Goal: Task Accomplishment & Management: Use online tool/utility

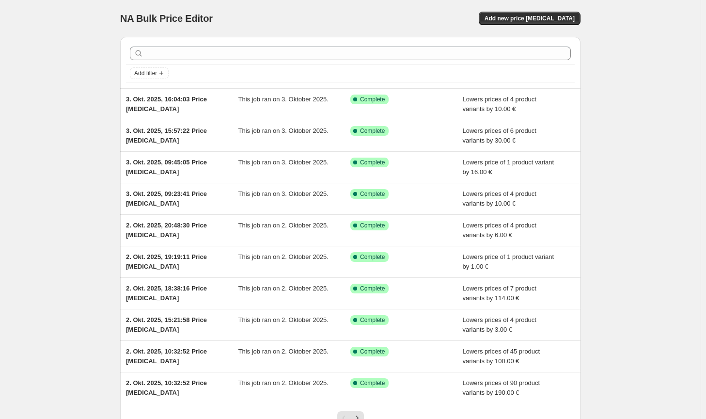
click at [513, 26] on div "NA Bulk Price Editor. This page is ready NA Bulk Price Editor Add new price [ME…" at bounding box center [350, 18] width 460 height 37
click at [515, 23] on button "Add new price [MEDICAL_DATA]" at bounding box center [530, 19] width 102 height 14
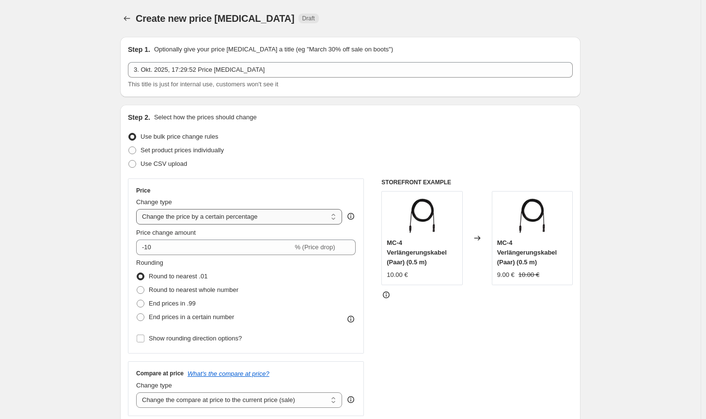
drag, startPoint x: 210, startPoint y: 219, endPoint x: 209, endPoint y: 223, distance: 4.9
click at [210, 219] on select "Change the price to a certain amount Change the price by a certain amount Chang…" at bounding box center [239, 217] width 206 height 16
select select "by"
click at [138, 209] on select "Change the price to a certain amount Change the price by a certain amount Chang…" at bounding box center [239, 217] width 206 height 16
type input "-10.00"
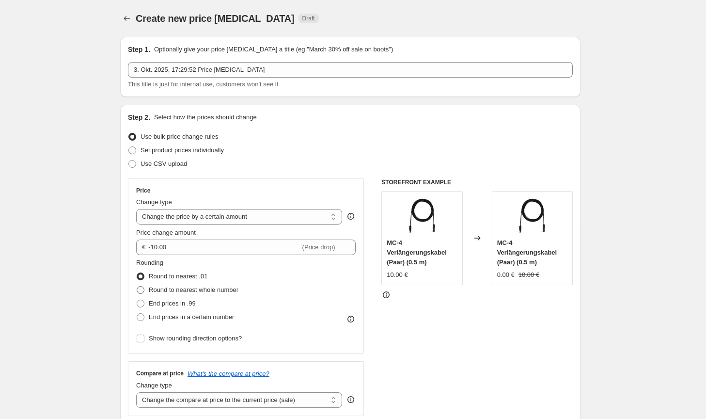
click at [192, 293] on span "Round to nearest whole number" at bounding box center [194, 289] width 90 height 7
click at [137, 286] on input "Round to nearest whole number" at bounding box center [137, 286] width 0 height 0
radio input "true"
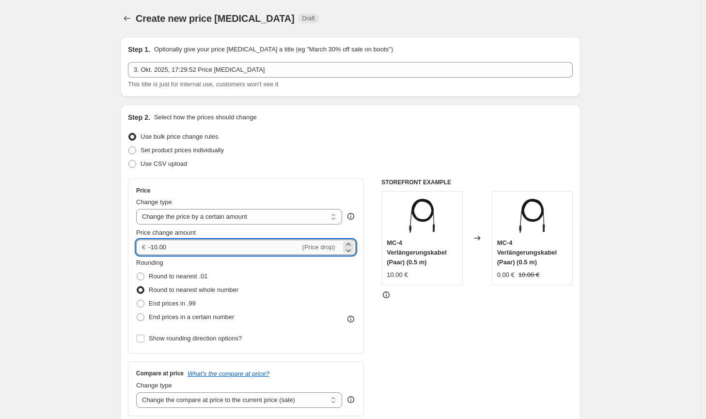
click at [157, 245] on input "-10.00" at bounding box center [224, 247] width 152 height 16
type input "-12.00"
click at [380, 349] on div "Price Change type Change the price to a certain amount Change the price by a ce…" at bounding box center [350, 296] width 445 height 237
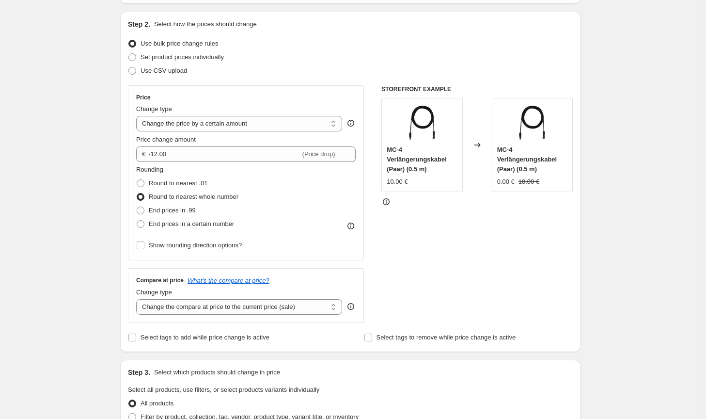
scroll to position [145, 0]
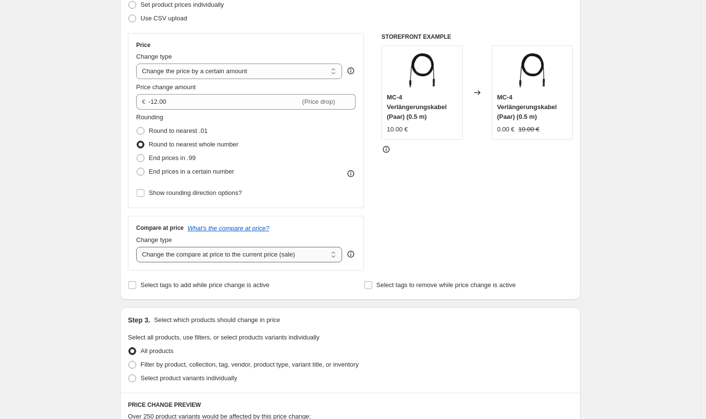
click at [305, 252] on select "Change the compare at price to the current price (sale) Change the compare at p…" at bounding box center [239, 255] width 206 height 16
select select "no_change"
click at [138, 247] on select "Change the compare at price to the current price (sale) Change the compare at p…" at bounding box center [239, 255] width 206 height 16
click at [449, 362] on div "Filter by product, collection, tag, vendor, product type, variant title, or inv…" at bounding box center [350, 365] width 445 height 14
click at [353, 366] on span "Filter by product, collection, tag, vendor, product type, variant title, or inv…" at bounding box center [250, 364] width 218 height 7
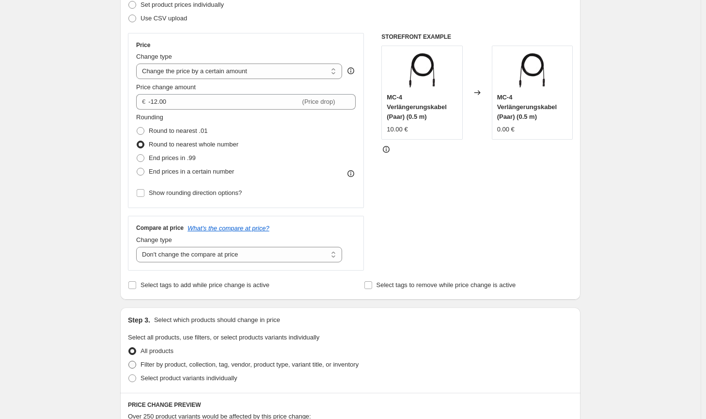
click at [129, 361] on input "Filter by product, collection, tag, vendor, product type, variant title, or inv…" at bounding box center [128, 361] width 0 height 0
radio input "true"
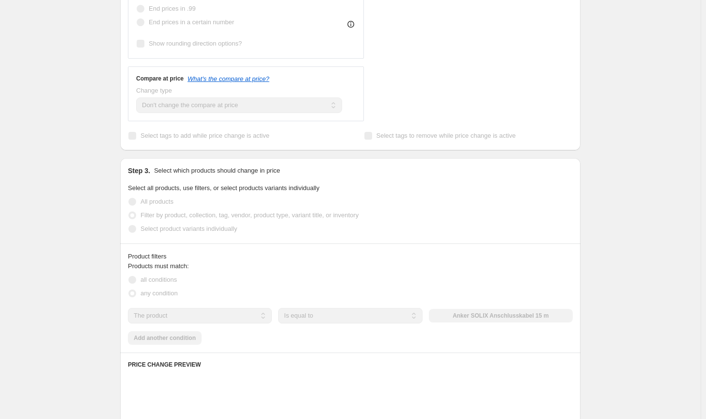
scroll to position [388, 0]
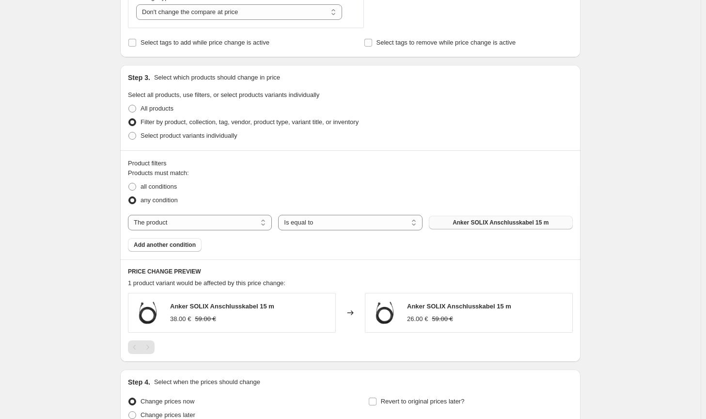
click at [518, 226] on button "Anker SOLIX Anschlusskabel 15 m" at bounding box center [501, 223] width 144 height 14
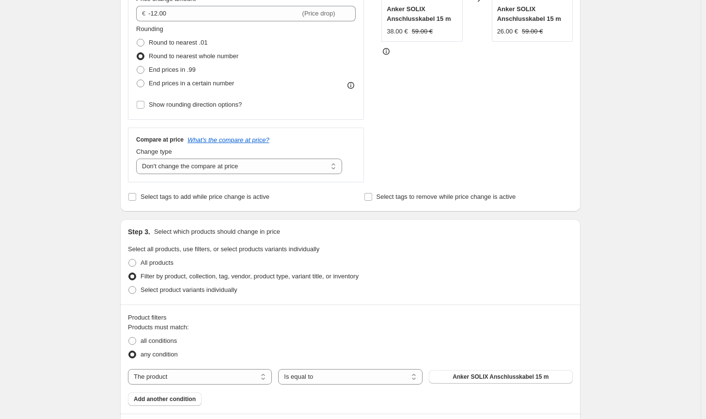
scroll to position [291, 0]
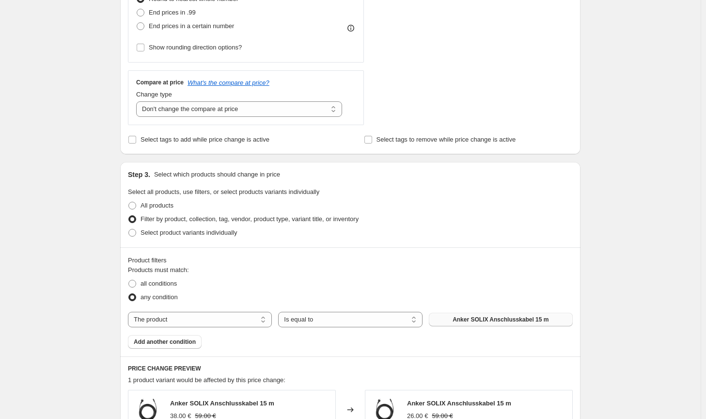
click at [510, 319] on span "Anker SOLIX Anschlusskabel 15 m" at bounding box center [501, 319] width 96 height 8
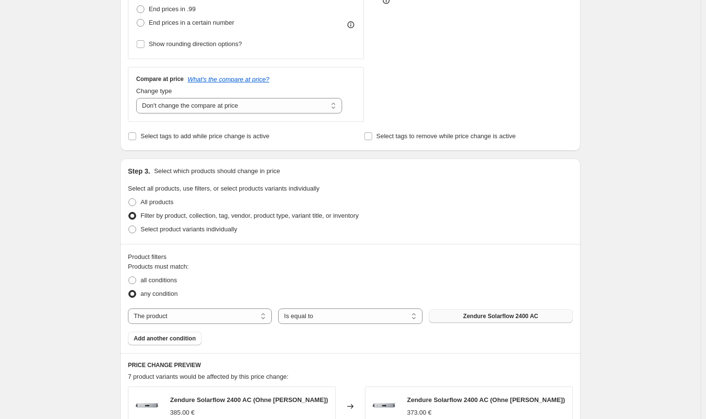
scroll to position [283, 0]
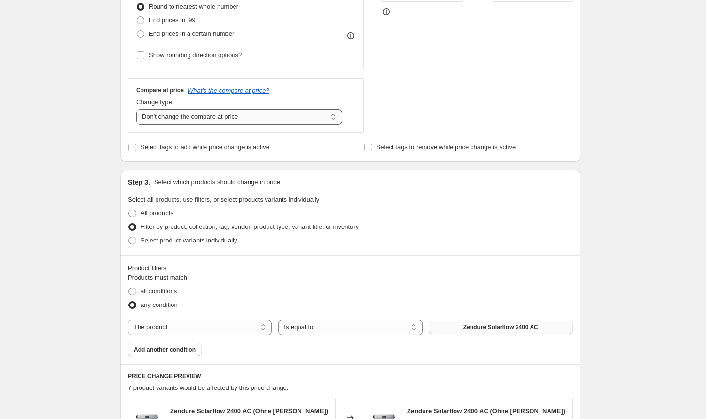
click at [254, 116] on select "Change the compare at price to the current price (sale) Change the compare at p…" at bounding box center [239, 117] width 206 height 16
click at [138, 109] on select "Change the compare at price to the current price (sale) Change the compare at p…" at bounding box center [239, 117] width 206 height 16
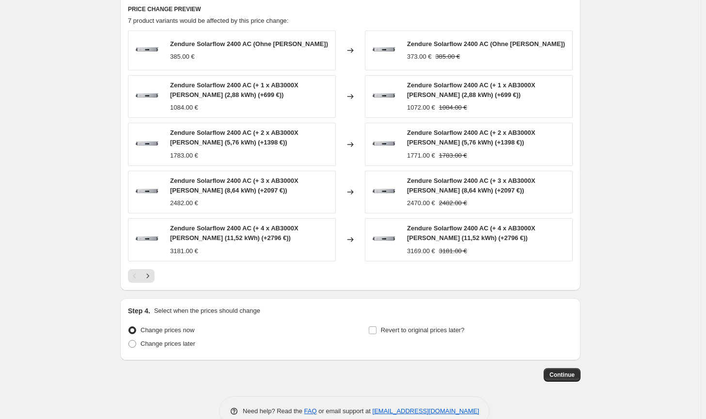
scroll to position [380, 0]
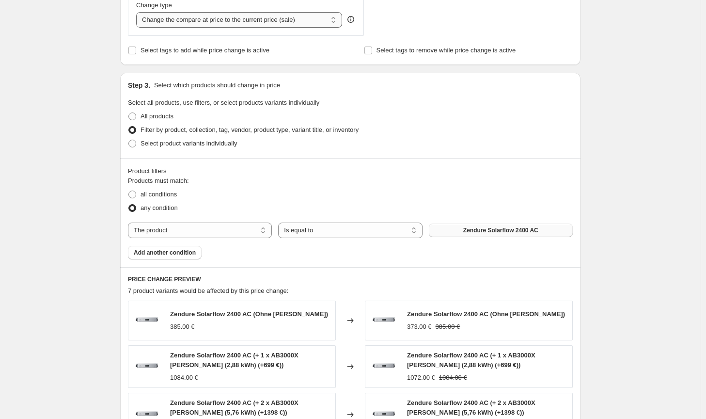
click at [275, 24] on select "Change the compare at price to the current price (sale) Change the compare at p…" at bounding box center [239, 20] width 206 height 16
select select "no_change"
click at [138, 12] on select "Change the compare at price to the current price (sale) Change the compare at p…" at bounding box center [239, 20] width 206 height 16
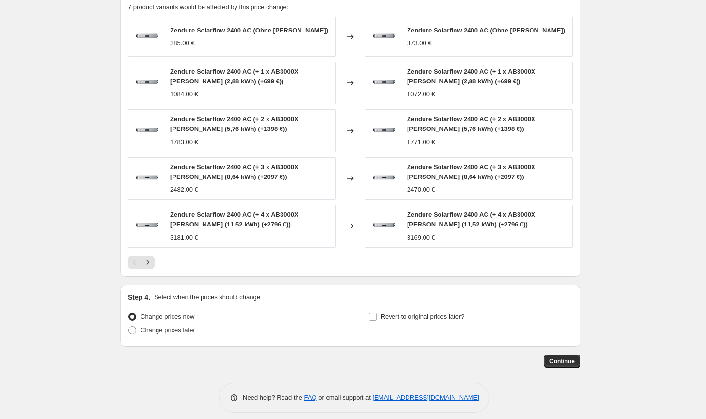
scroll to position [671, 0]
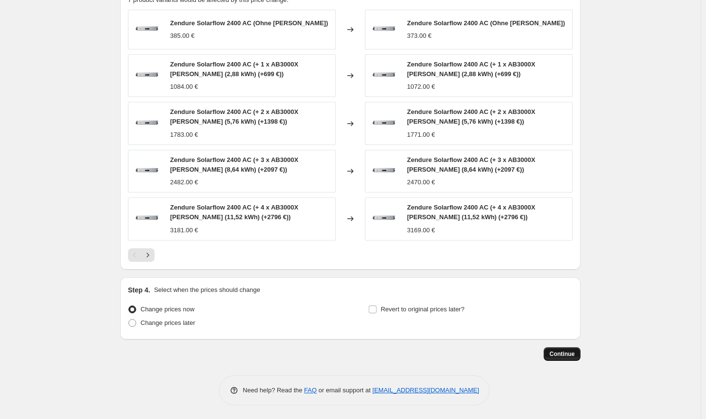
click at [580, 354] on button "Continue" at bounding box center [562, 354] width 37 height 14
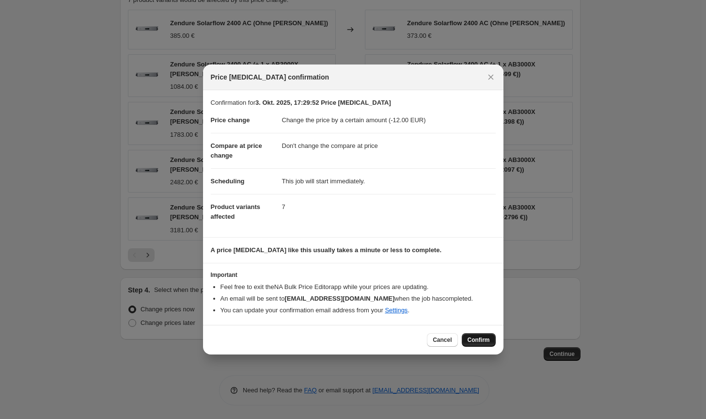
click at [486, 341] on span "Confirm" at bounding box center [479, 340] width 22 height 8
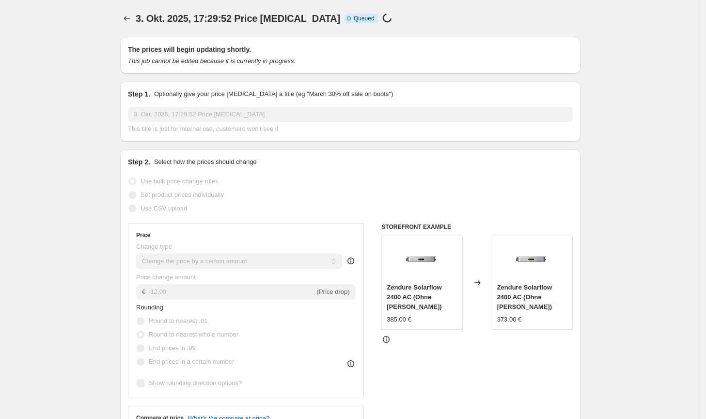
scroll to position [671, 0]
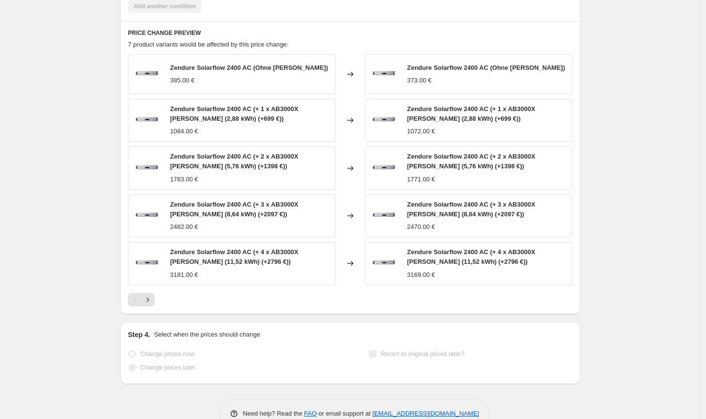
select select "by"
select select "no_change"
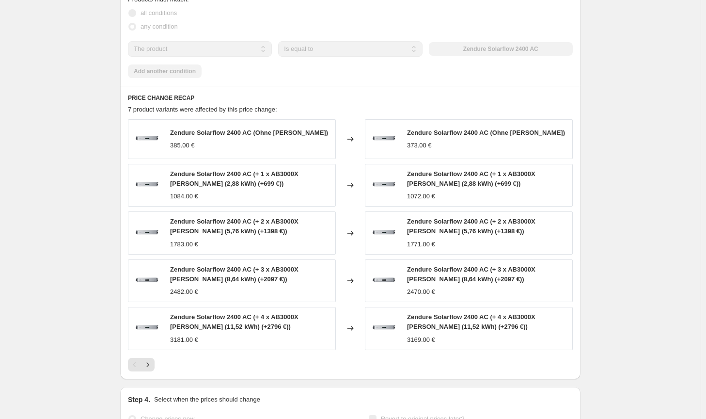
scroll to position [0, 0]
